Goal: Task Accomplishment & Management: Use online tool/utility

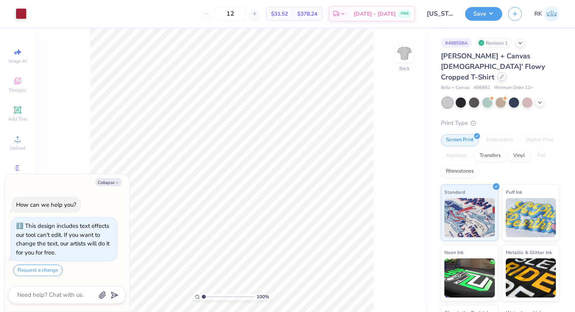
click at [502, 72] on div at bounding box center [501, 76] width 9 height 9
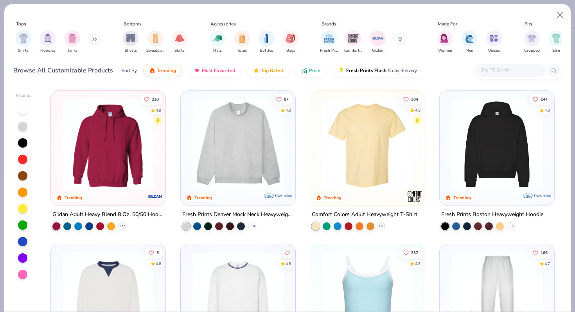
type textarea "x"
click at [502, 68] on input "text" at bounding box center [510, 70] width 60 height 9
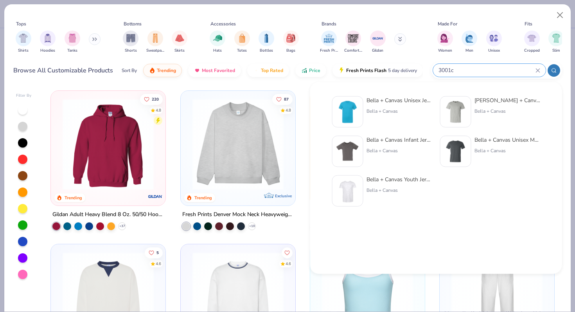
type input "3001c"
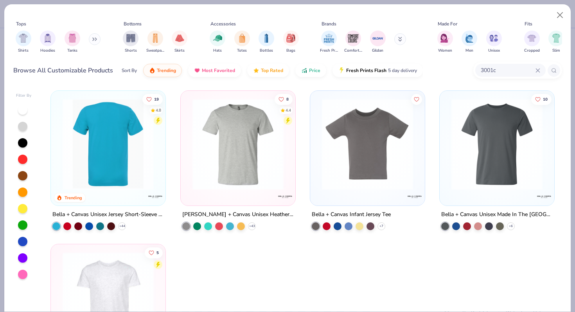
click at [122, 129] on img at bounding box center [108, 144] width 99 height 91
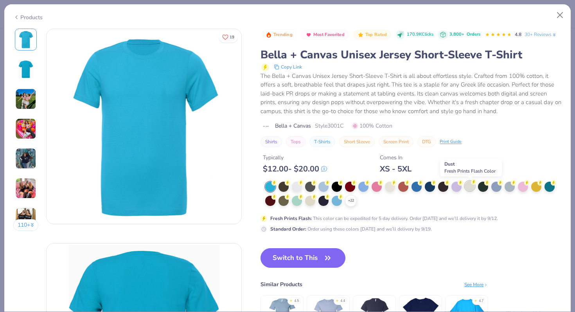
click at [473, 185] on div at bounding box center [470, 186] width 10 height 10
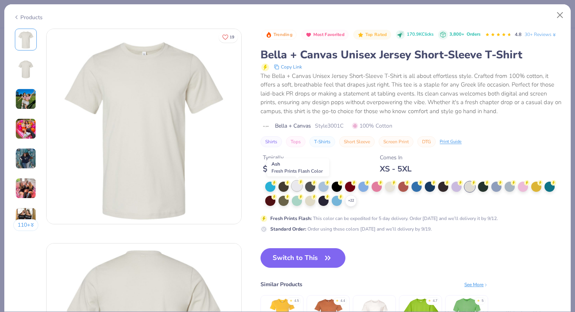
click at [297, 185] on div at bounding box center [297, 186] width 10 height 10
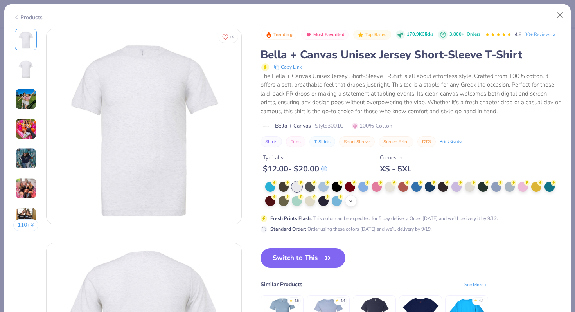
click at [355, 202] on div "+ 22" at bounding box center [351, 201] width 12 height 12
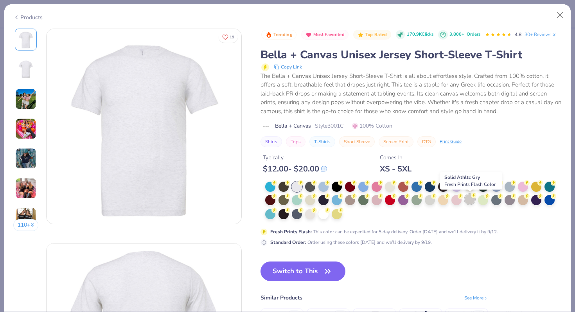
click at [469, 199] on div at bounding box center [470, 199] width 10 height 10
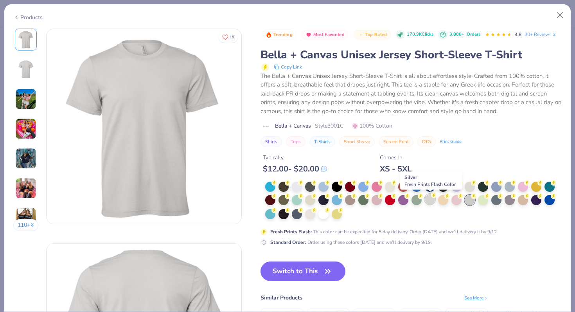
click at [431, 197] on icon at bounding box center [433, 194] width 5 height 5
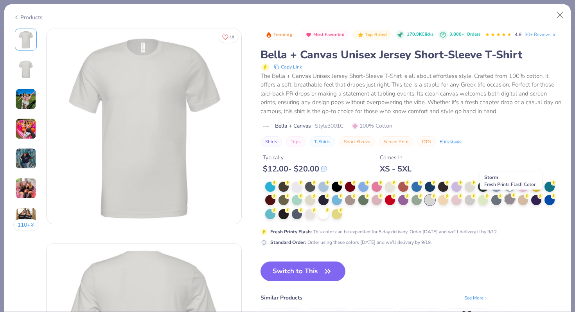
click at [508, 200] on div at bounding box center [510, 199] width 10 height 10
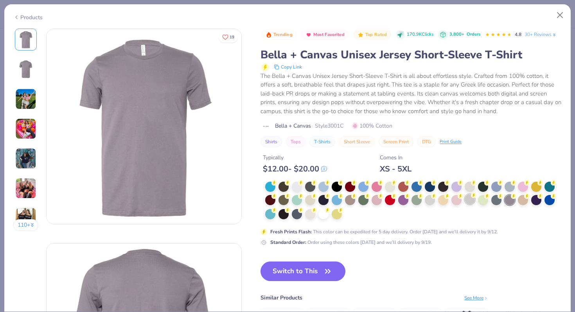
click at [472, 200] on div at bounding box center [470, 199] width 10 height 10
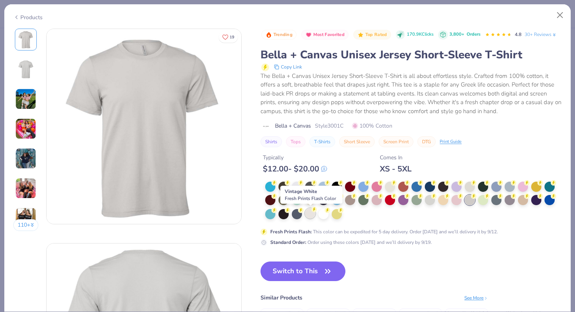
click at [312, 212] on icon at bounding box center [313, 209] width 5 height 5
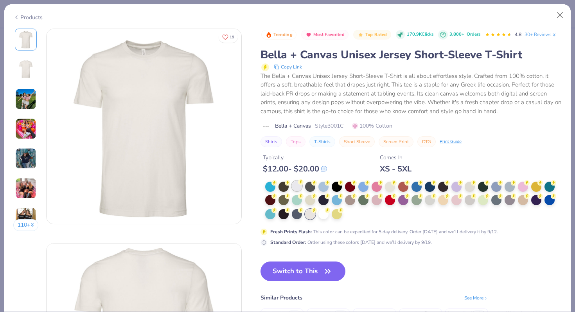
click at [296, 186] on div at bounding box center [297, 186] width 10 height 10
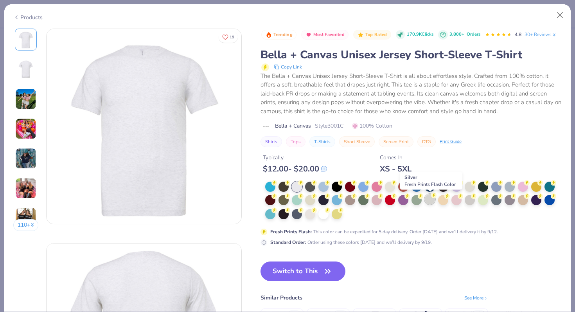
click at [427, 199] on div at bounding box center [430, 199] width 10 height 10
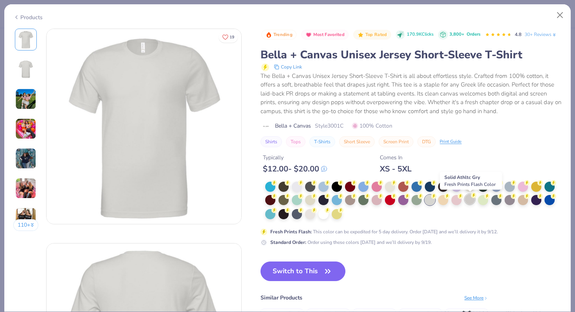
click at [469, 200] on div at bounding box center [470, 199] width 10 height 10
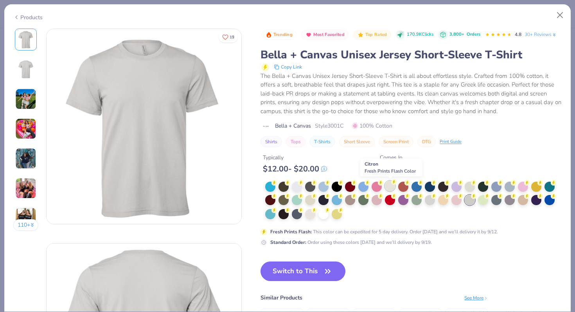
click at [387, 189] on div at bounding box center [390, 186] width 10 height 10
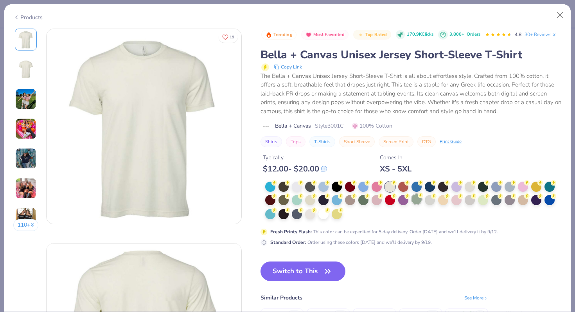
click at [417, 200] on div at bounding box center [416, 199] width 10 height 10
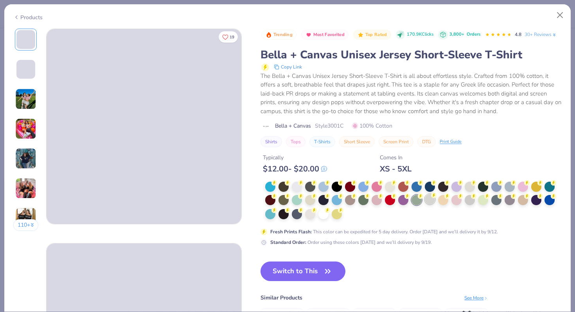
click at [434, 199] on div at bounding box center [430, 199] width 10 height 10
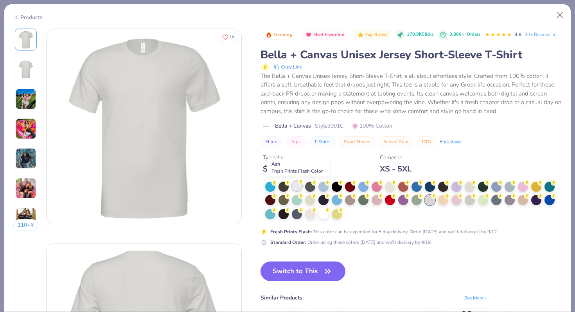
click at [295, 190] on div at bounding box center [297, 186] width 10 height 10
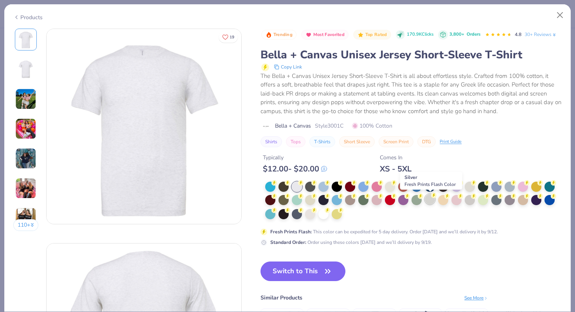
click at [432, 200] on div at bounding box center [430, 199] width 10 height 10
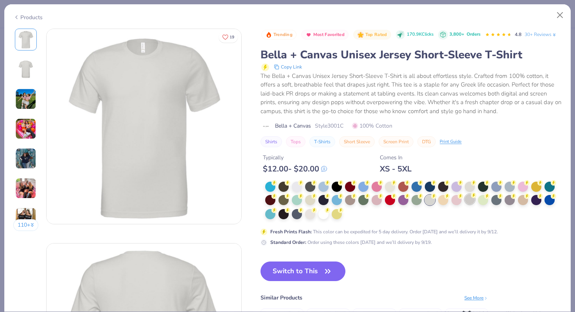
click at [468, 199] on div at bounding box center [470, 199] width 10 height 10
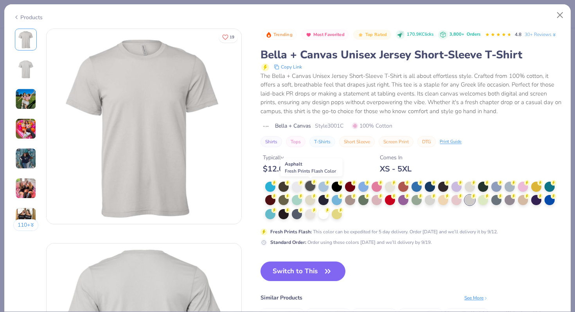
click at [310, 189] on div at bounding box center [310, 186] width 10 height 10
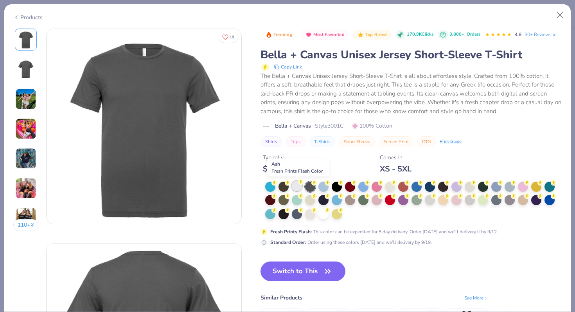
click at [297, 188] on div at bounding box center [297, 186] width 10 height 10
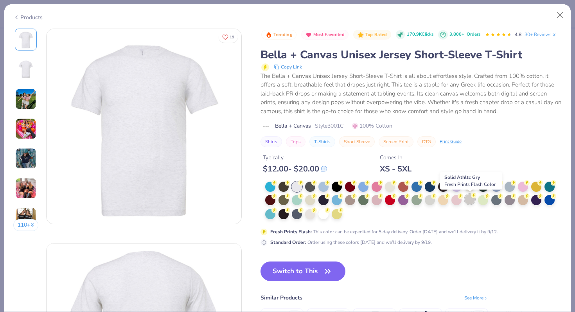
click at [472, 202] on div at bounding box center [470, 199] width 10 height 10
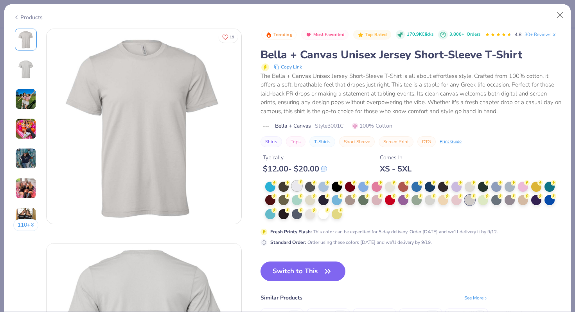
click at [301, 188] on div at bounding box center [297, 186] width 10 height 10
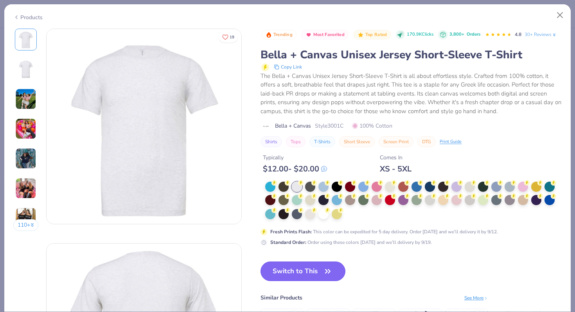
click at [305, 274] on button "Switch to This" at bounding box center [302, 271] width 85 height 20
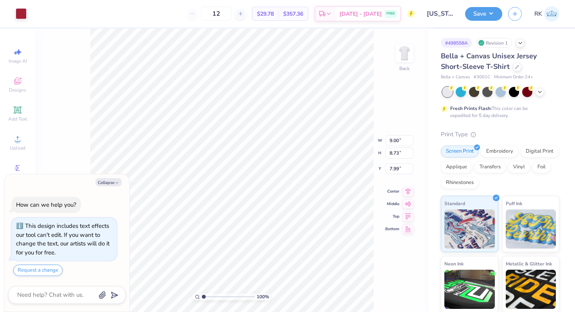
type textarea "x"
type input "4.52"
type textarea "x"
type input "10.41"
type input "10.09"
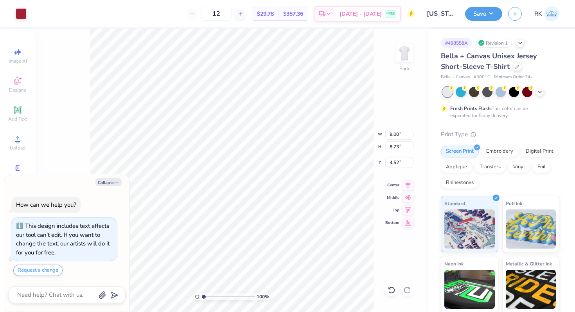
type input "3.16"
type textarea "x"
type input "10.36"
type input "10.04"
type textarea "x"
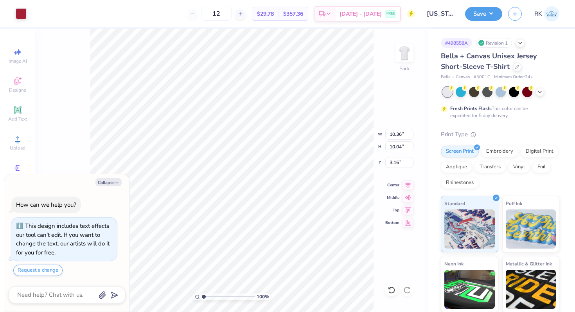
type input "11.50"
type input "11.16"
type textarea "x"
type input "3.00"
click at [487, 11] on button "Save" at bounding box center [483, 13] width 37 height 14
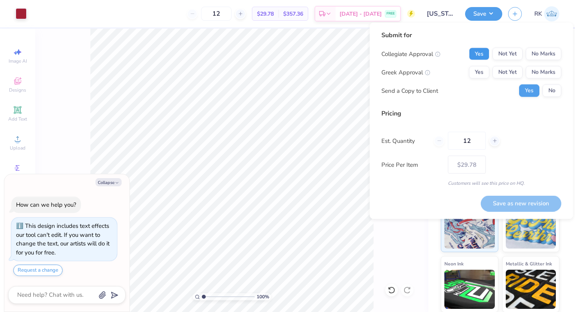
click at [476, 52] on button "Yes" at bounding box center [479, 54] width 20 height 13
click at [476, 70] on button "Yes" at bounding box center [479, 72] width 20 height 13
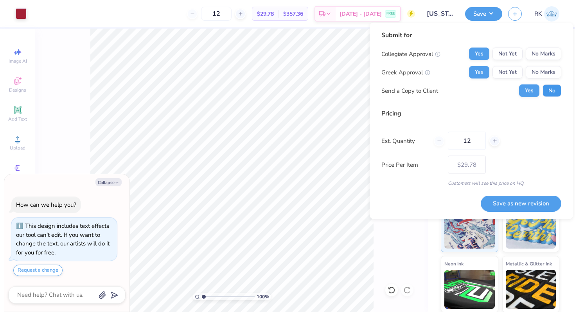
click at [548, 91] on button "No" at bounding box center [551, 90] width 19 height 13
type textarea "x"
type input "4.26"
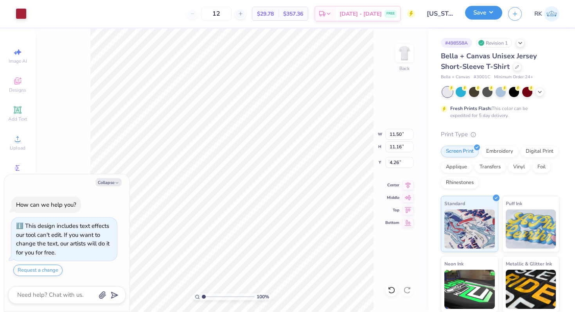
click at [493, 14] on button "Save" at bounding box center [483, 13] width 37 height 14
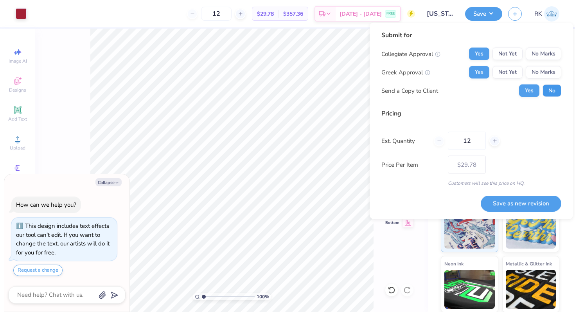
click at [544, 86] on button "No" at bounding box center [551, 90] width 19 height 13
type textarea "x"
click at [515, 204] on button "Save as new revision" at bounding box center [521, 203] width 81 height 16
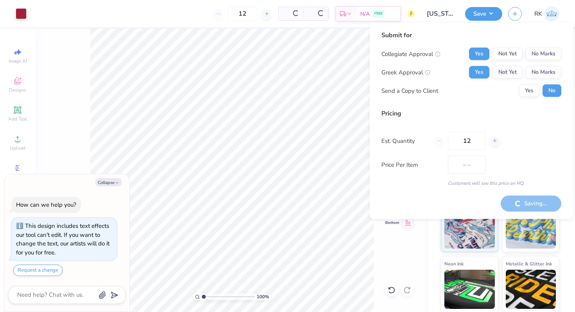
type input "$29.78"
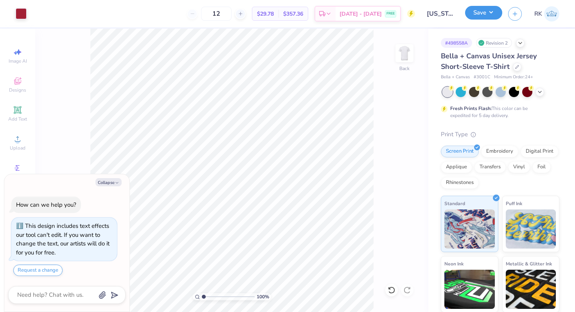
click at [481, 19] on button "Save" at bounding box center [483, 13] width 37 height 14
type textarea "x"
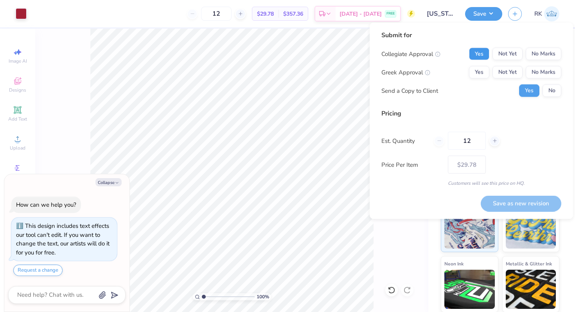
click at [481, 54] on button "Yes" at bounding box center [479, 54] width 20 height 13
click at [479, 75] on button "Yes" at bounding box center [479, 72] width 20 height 13
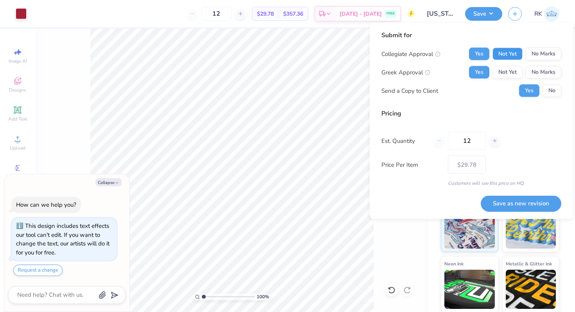
click at [500, 54] on button "Not Yet" at bounding box center [507, 54] width 30 height 13
click at [500, 70] on button "Not Yet" at bounding box center [507, 72] width 30 height 13
click at [480, 46] on div "Submit for Collegiate Approval Yes Not Yet No Marks Greek Approval Yes Not Yet …" at bounding box center [471, 67] width 180 height 72
click at [482, 52] on button "Yes" at bounding box center [479, 54] width 20 height 13
click at [481, 72] on button "Yes" at bounding box center [479, 72] width 20 height 13
